Goal: Information Seeking & Learning: Understand process/instructions

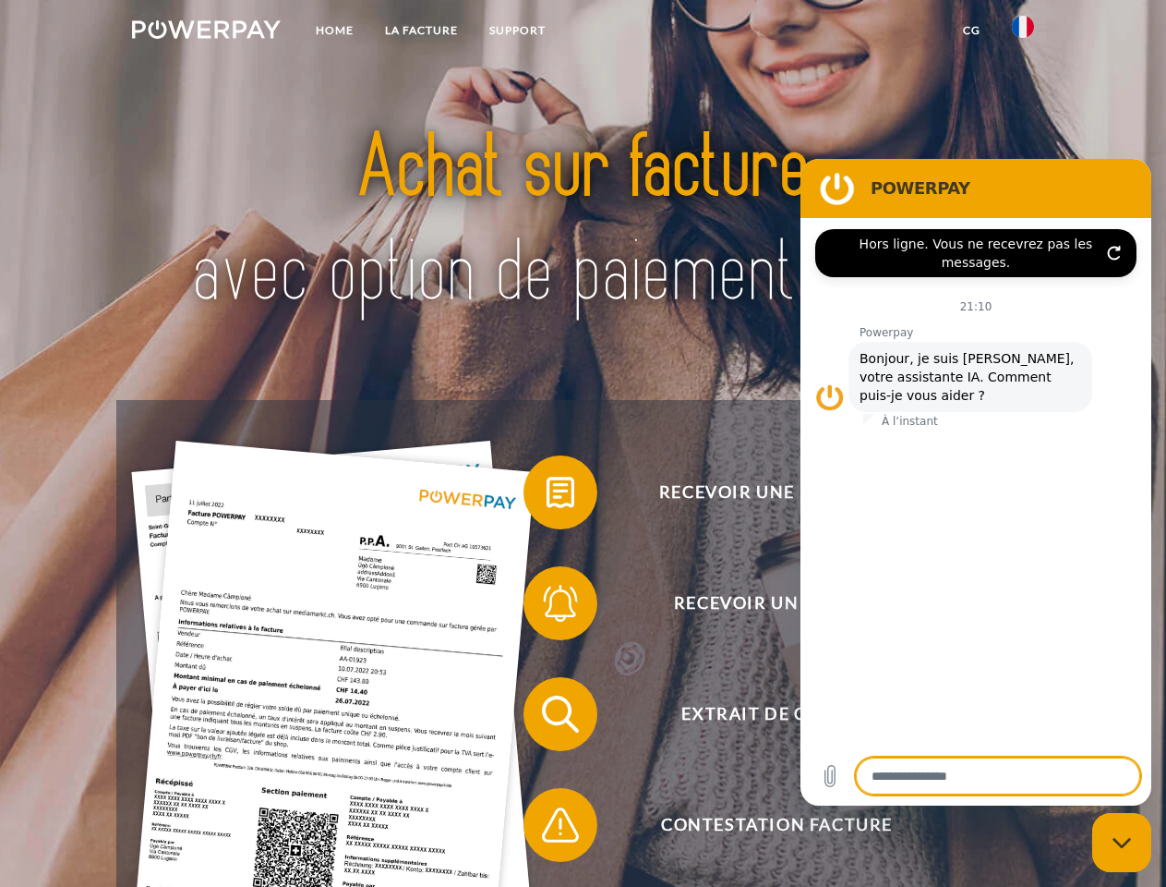
click at [206, 32] on img at bounding box center [206, 29] width 149 height 18
click at [1023, 32] on img at bounding box center [1023, 27] width 22 height 22
click at [972, 30] on link "CG" at bounding box center [972, 30] width 49 height 33
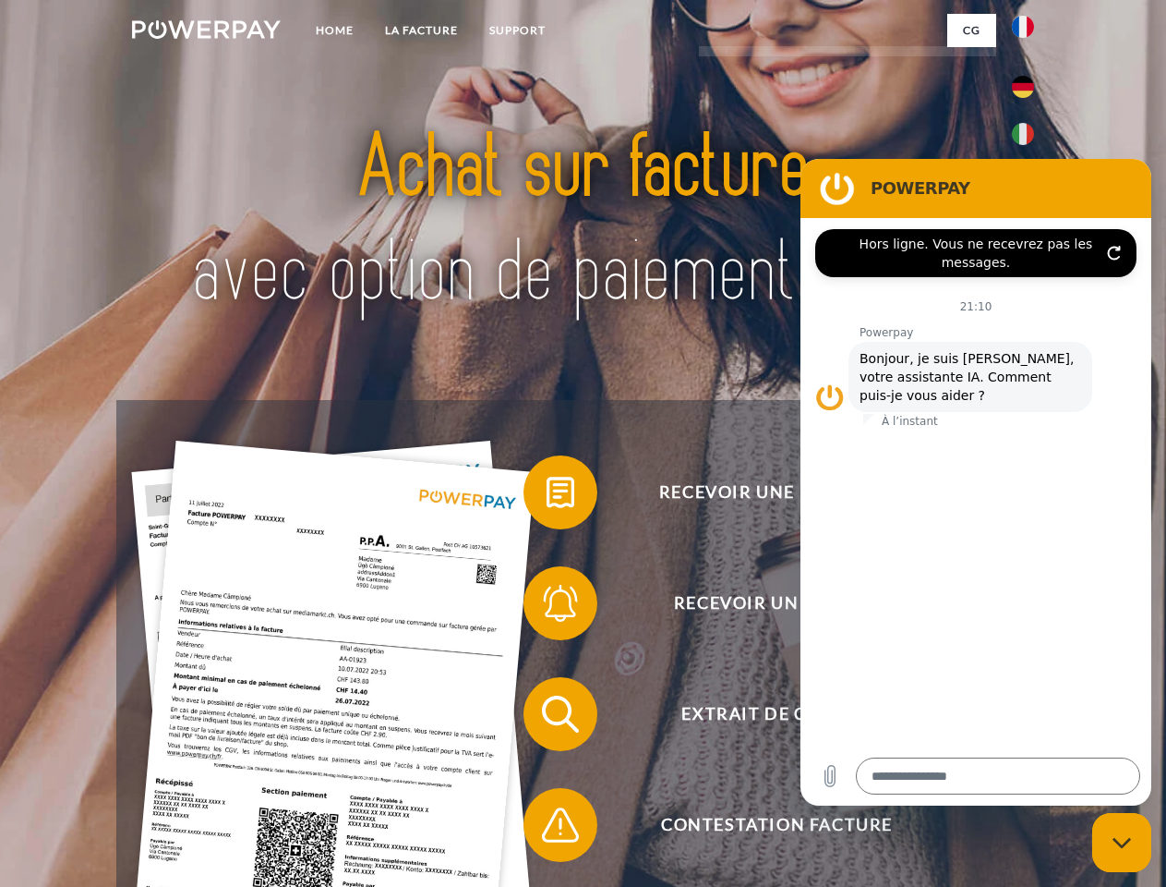
click at [547, 496] on span at bounding box center [533, 492] width 92 height 92
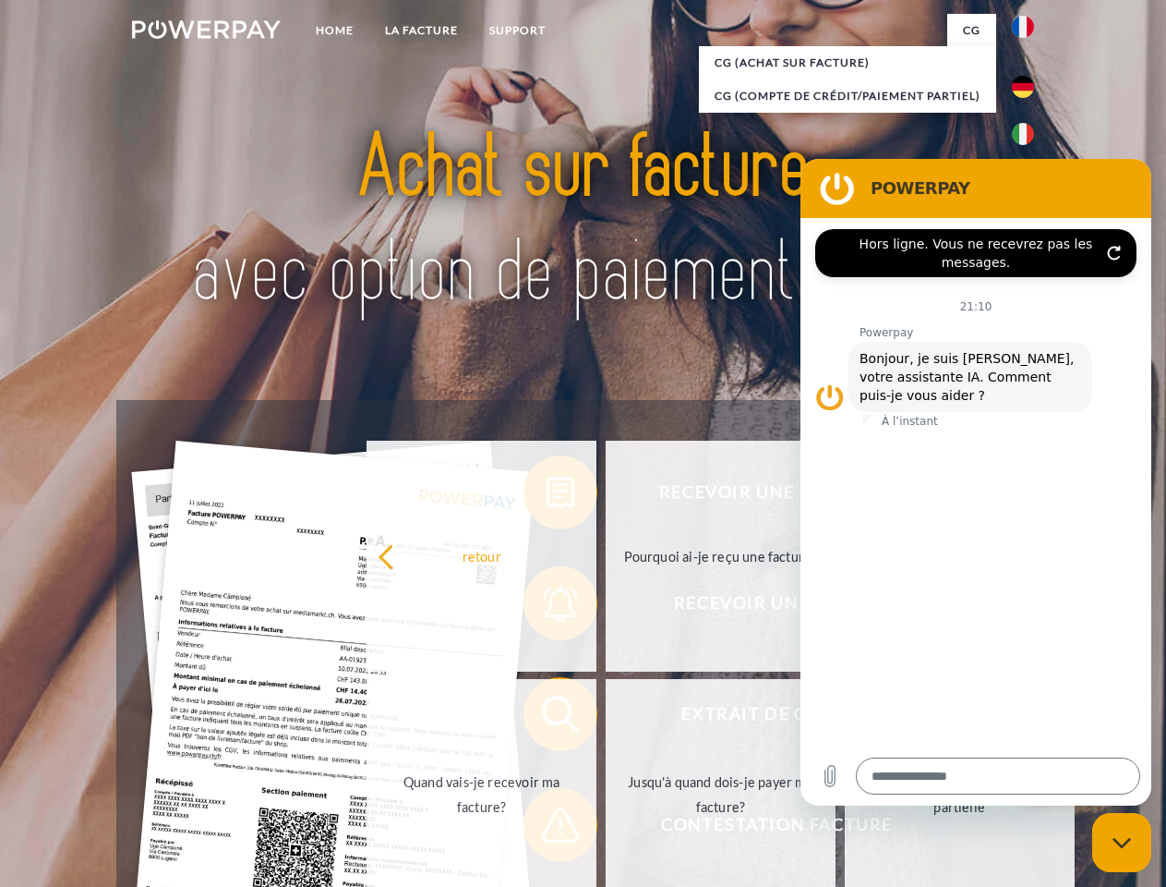
click at [547, 607] on div "Recevoir une facture ? Recevoir un rappel? Extrait de compte retour" at bounding box center [582, 769] width 933 height 739
click at [606, 718] on link "Jusqu'à quand dois-je payer ma facture?" at bounding box center [721, 794] width 230 height 231
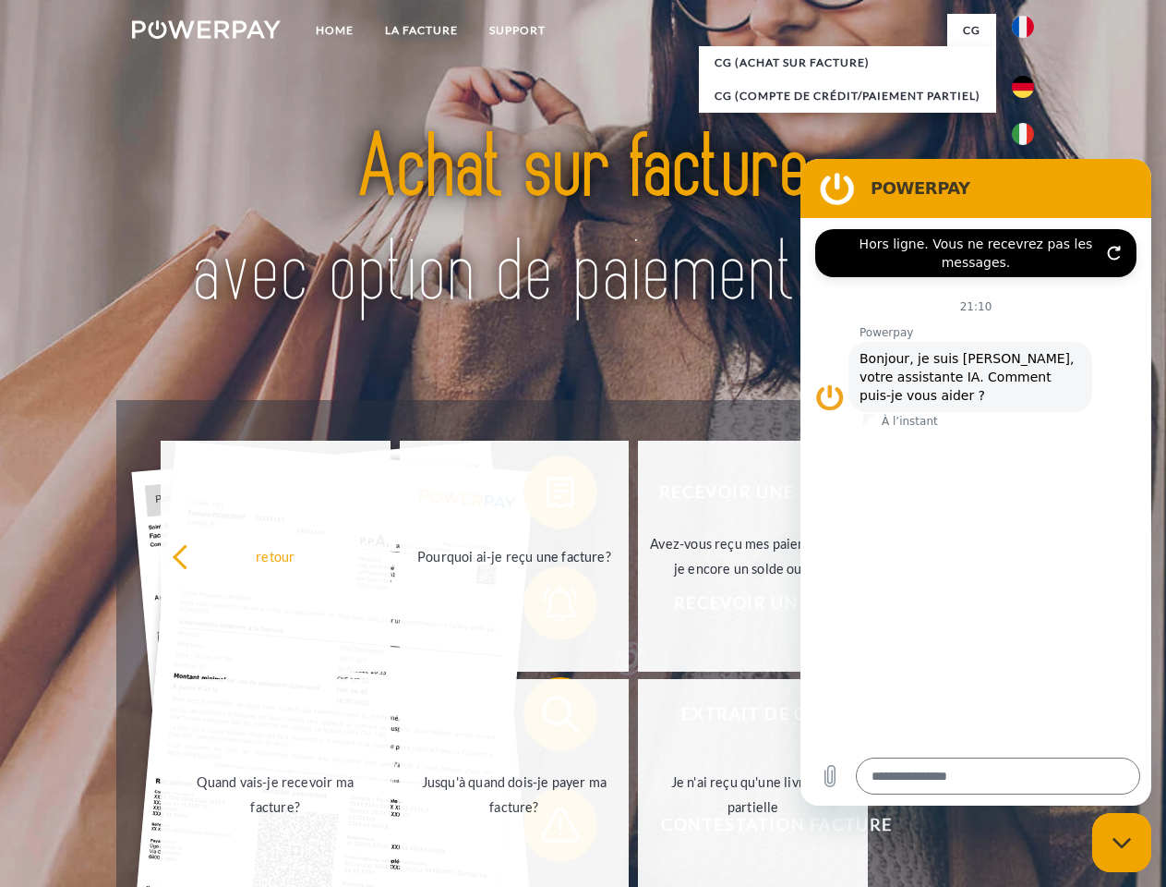
click at [547, 828] on span at bounding box center [533, 825] width 92 height 92
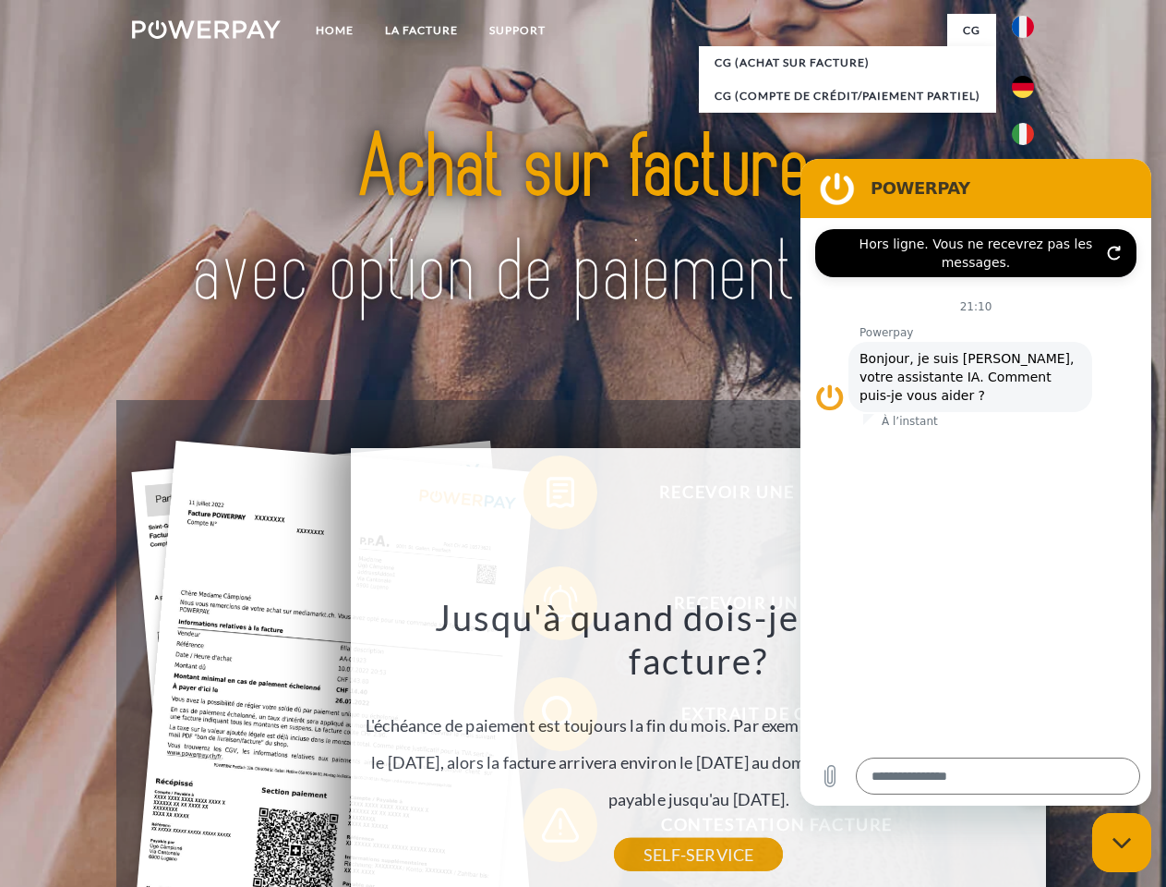
click at [1122, 842] on icon "Fermer la fenêtre de messagerie" at bounding box center [1122, 843] width 19 height 12
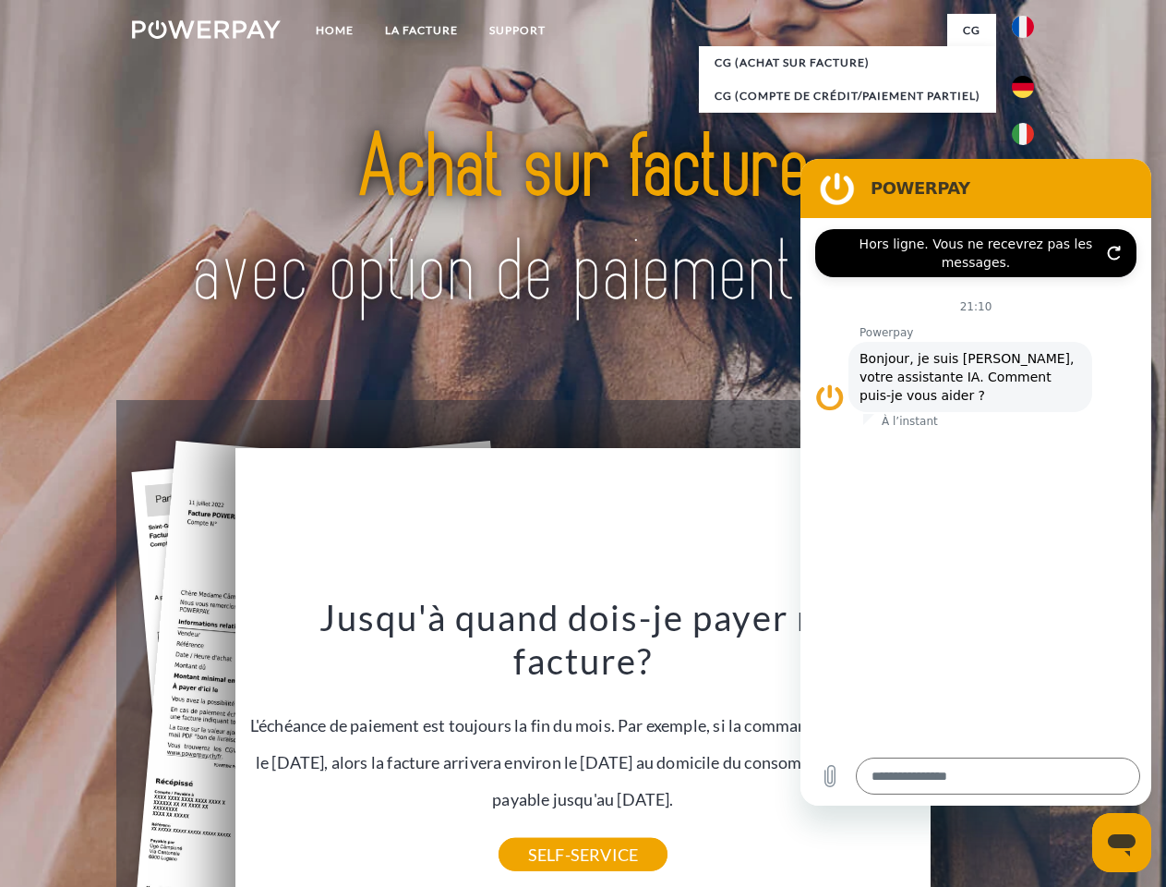
type textarea "*"
